Goal: Task Accomplishment & Management: Manage account settings

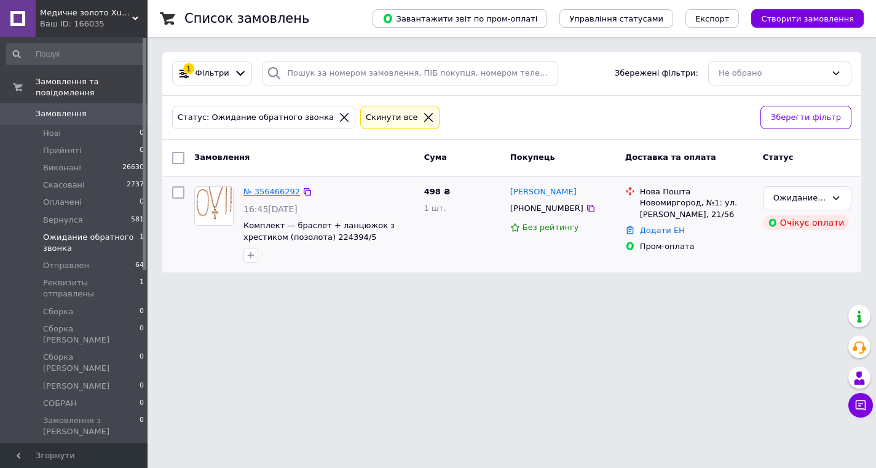
click at [275, 192] on link "№ 356466292" at bounding box center [271, 191] width 57 height 9
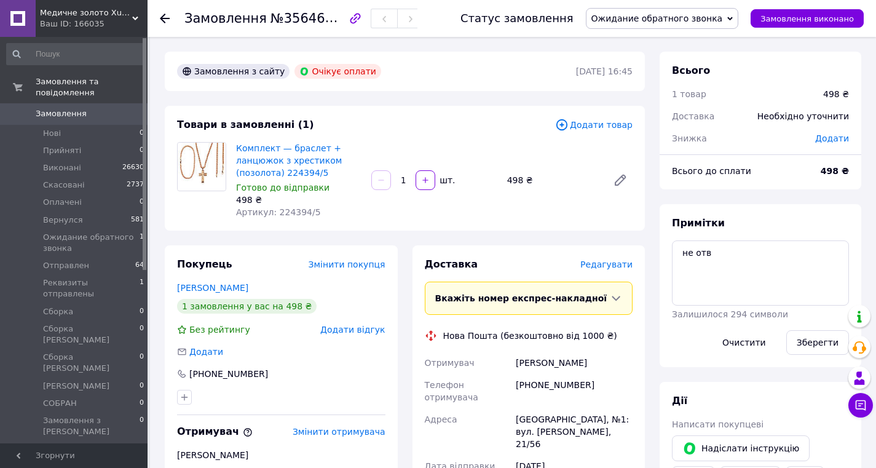
click at [164, 14] on icon at bounding box center [165, 19] width 10 height 10
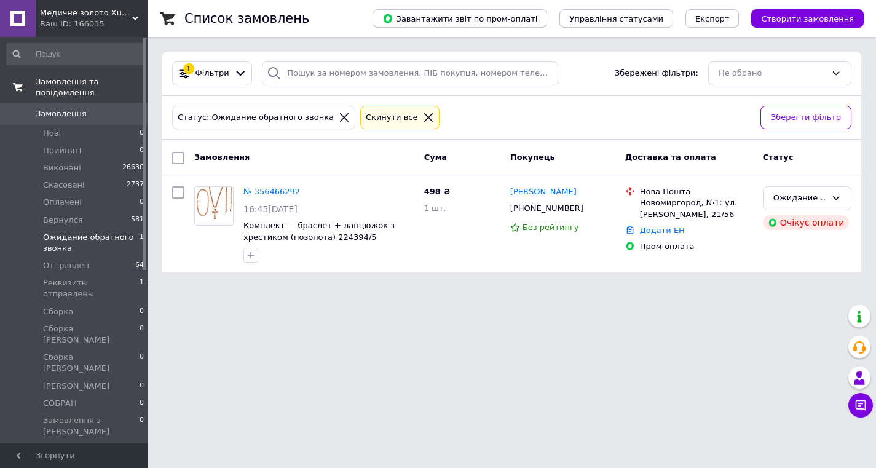
click at [66, 88] on span "Замовлення та повідомлення" at bounding box center [92, 87] width 112 height 22
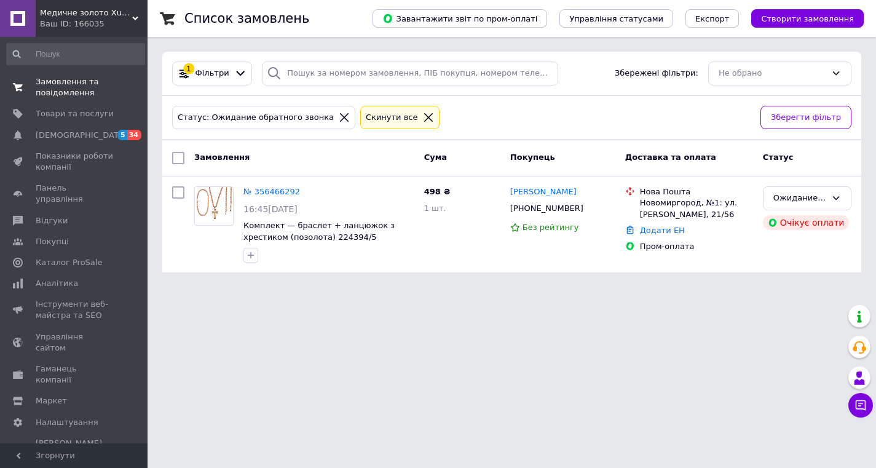
click at [63, 87] on span "Замовлення та повідомлення" at bounding box center [75, 87] width 78 height 22
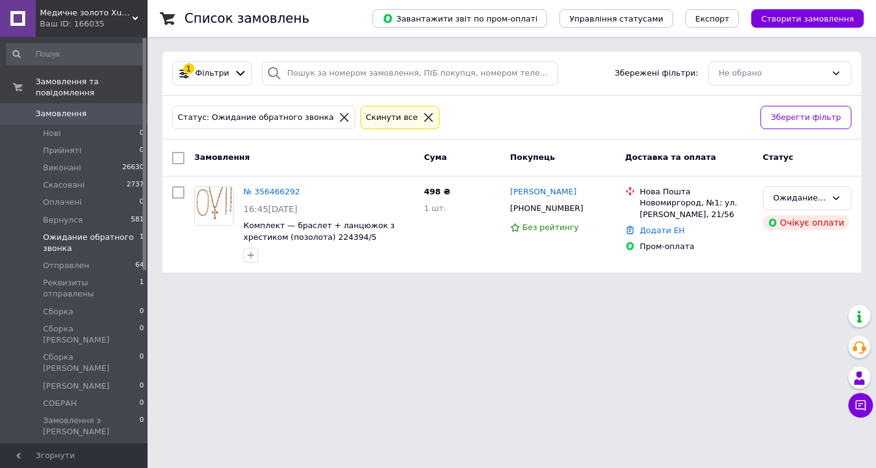
click at [66, 112] on span "Замовлення" at bounding box center [61, 113] width 51 height 11
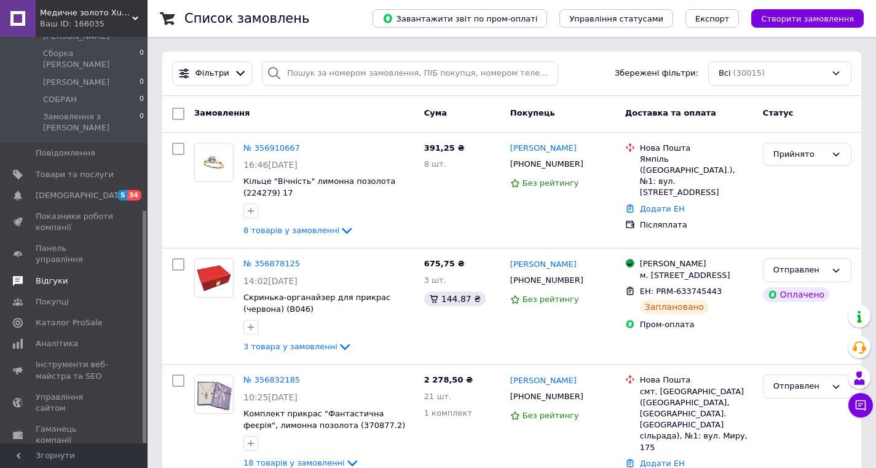
scroll to position [303, 0]
click at [88, 318] on span "Каталог ProSale" at bounding box center [69, 323] width 66 height 11
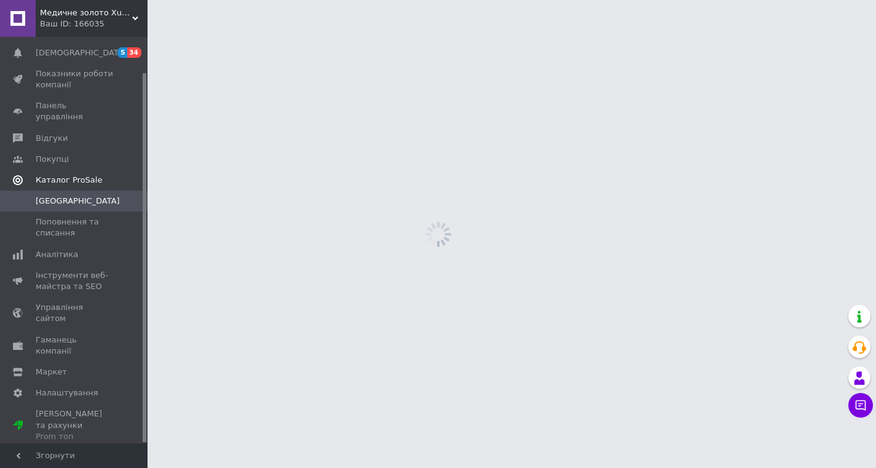
scroll to position [39, 0]
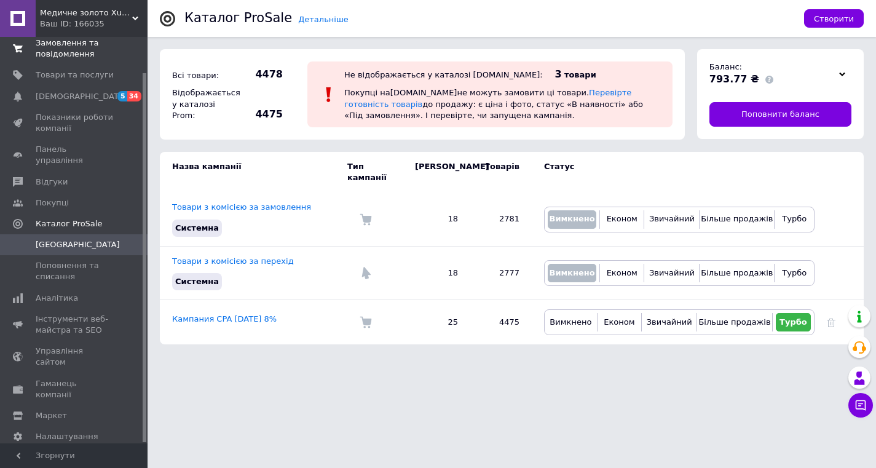
click at [75, 51] on span "Замовлення та повідомлення" at bounding box center [75, 48] width 78 height 22
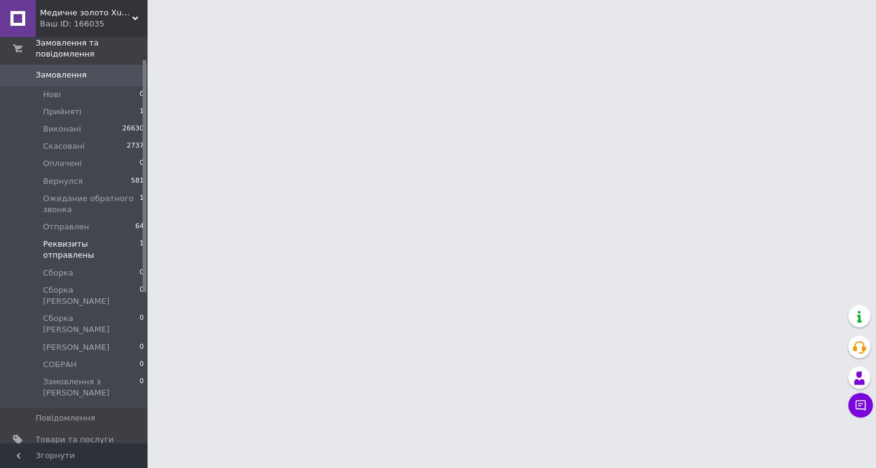
click at [99, 243] on span "Реквизиты отправлены" at bounding box center [91, 249] width 96 height 22
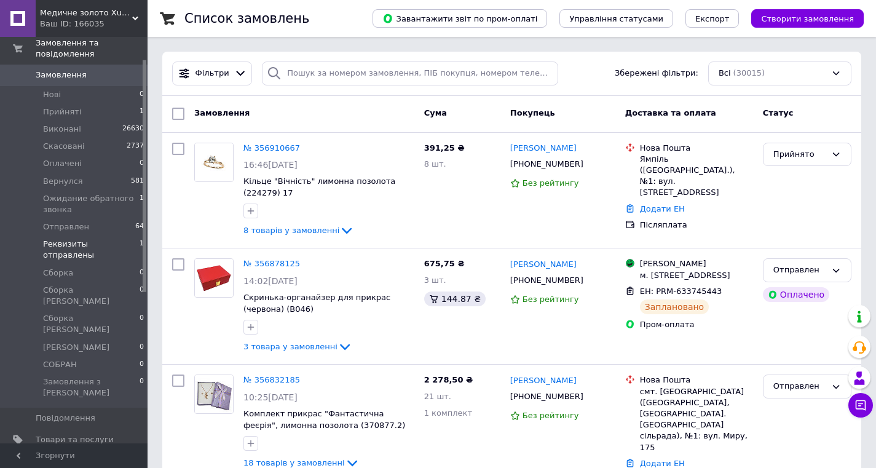
click at [99, 243] on span "Реквизиты отправлены" at bounding box center [91, 249] width 96 height 22
